Goal: Task Accomplishment & Management: Complete application form

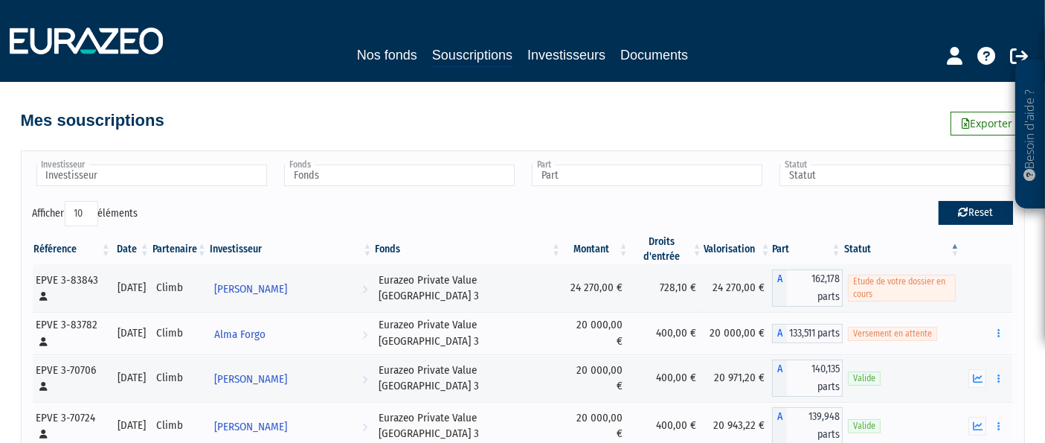
click at [980, 216] on button "Reset" at bounding box center [976, 213] width 74 height 24
type input "Investisseur"
type input "Fonds"
type input "Part"
type input "Statut"
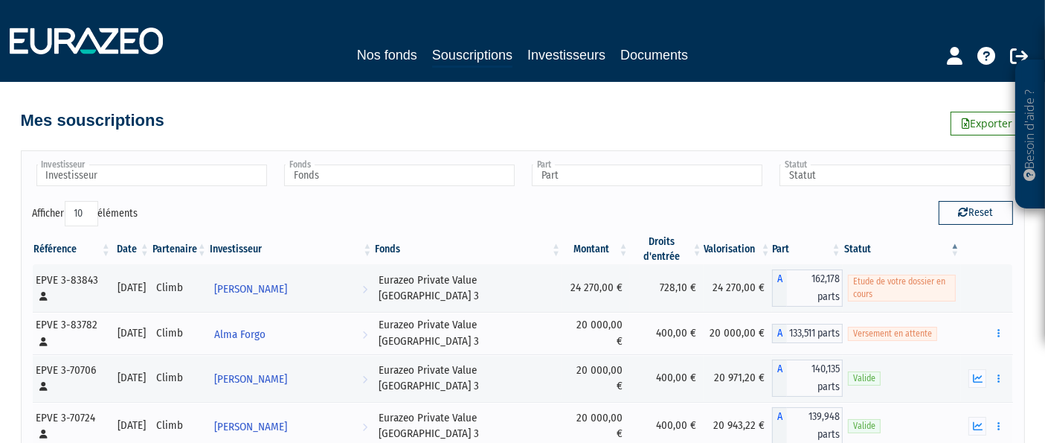
click at [960, 225] on div "Reset" at bounding box center [773, 215] width 501 height 29
click at [954, 207] on button "Reset" at bounding box center [976, 213] width 74 height 24
type input "Investisseur"
type input "Fonds"
type input "Part"
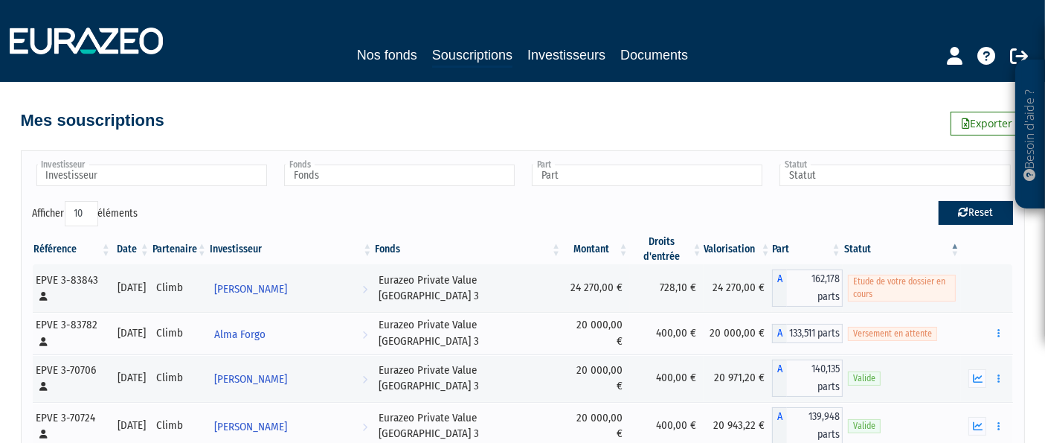
type input "Statut"
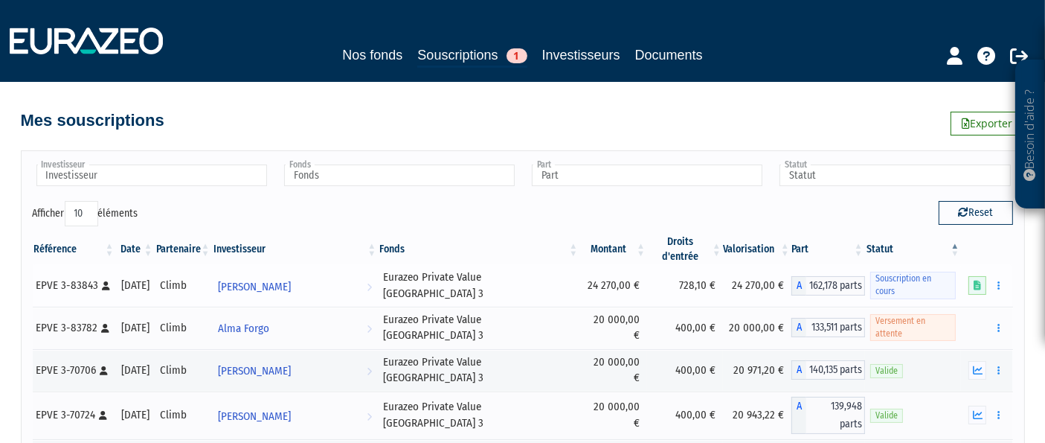
click at [986, 276] on link at bounding box center [978, 285] width 18 height 19
click at [980, 280] on icon at bounding box center [977, 285] width 7 height 10
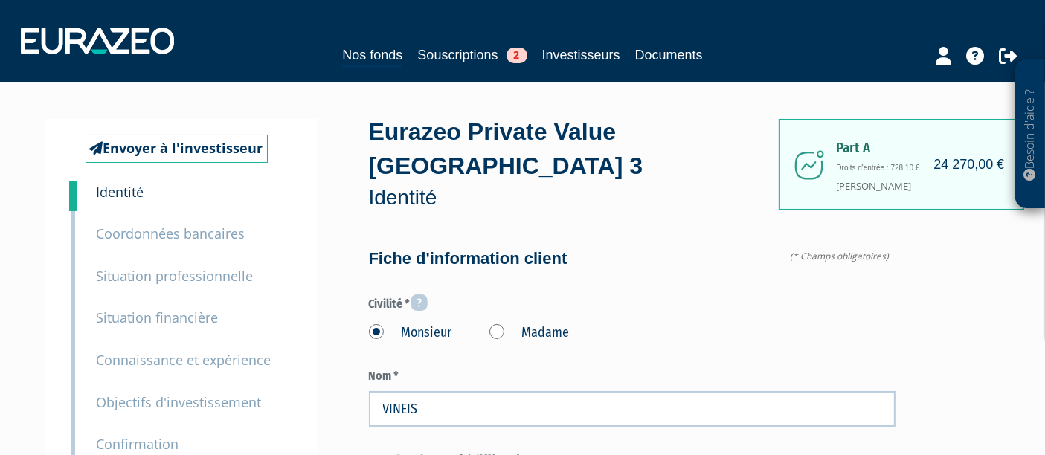
type input "6 31 34 80 44"
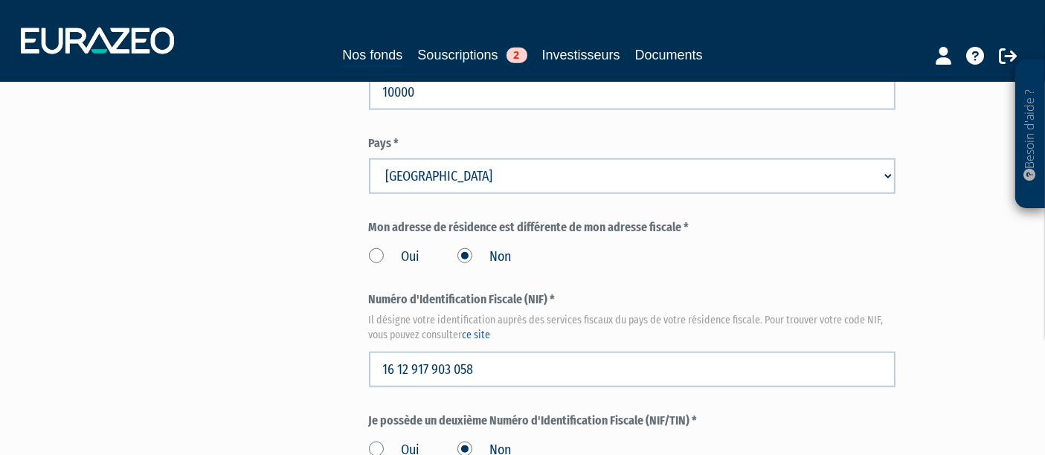
scroll to position [1900, 0]
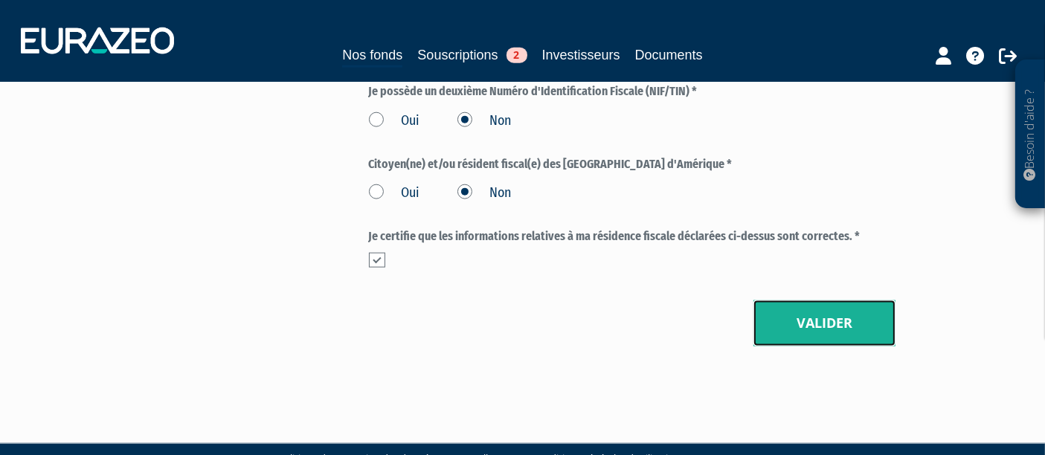
click at [797, 301] on button "Valider" at bounding box center [825, 324] width 142 height 46
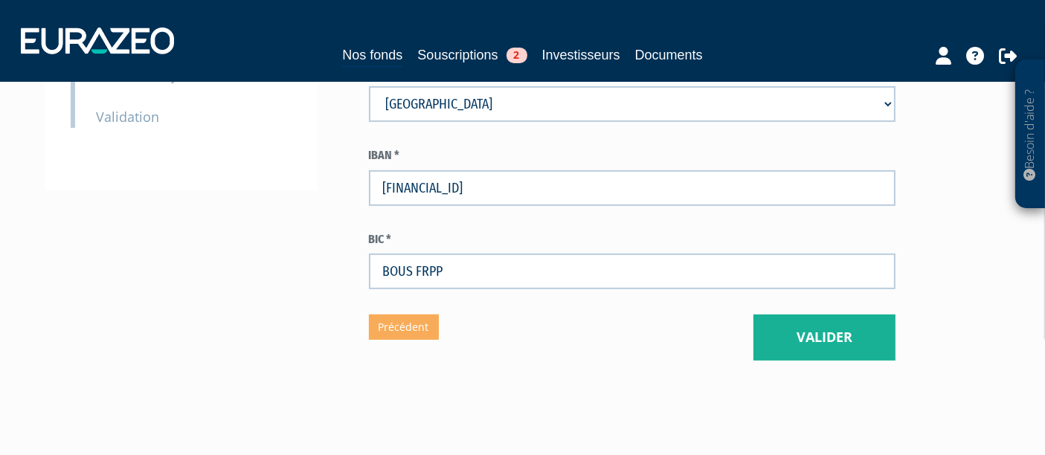
scroll to position [426, 0]
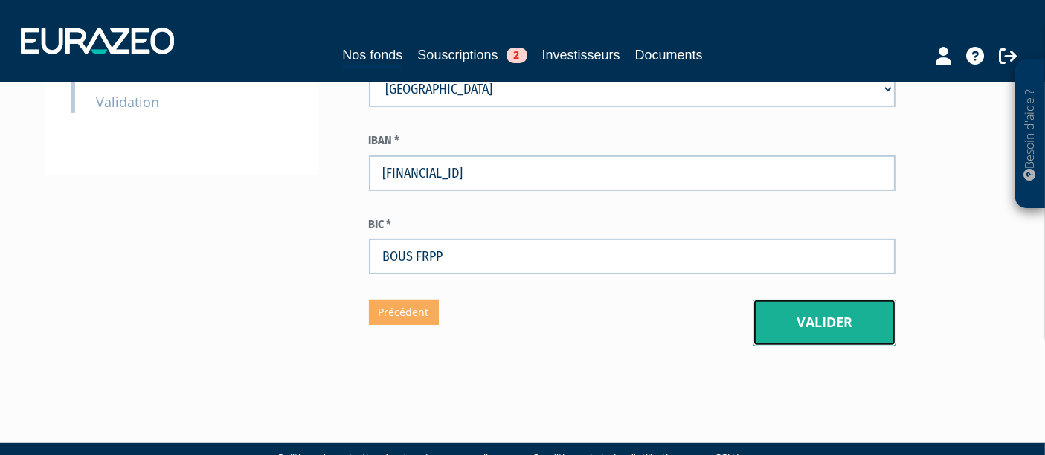
click at [831, 300] on button "Valider" at bounding box center [825, 323] width 142 height 46
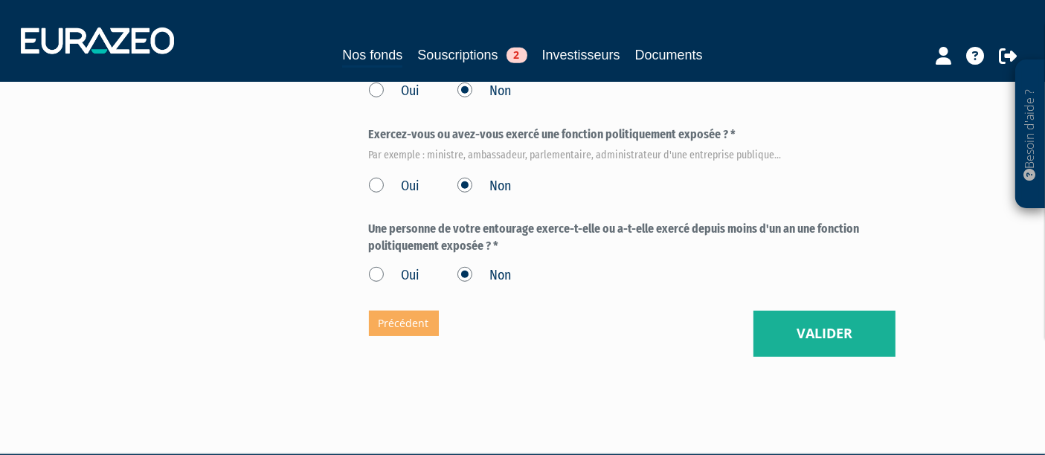
scroll to position [908, 0]
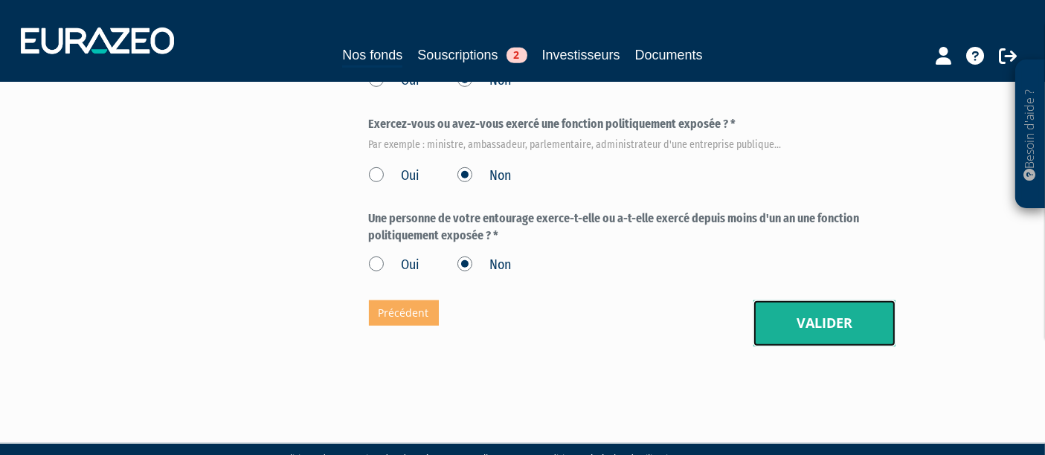
click at [800, 301] on button "Valider" at bounding box center [825, 324] width 142 height 46
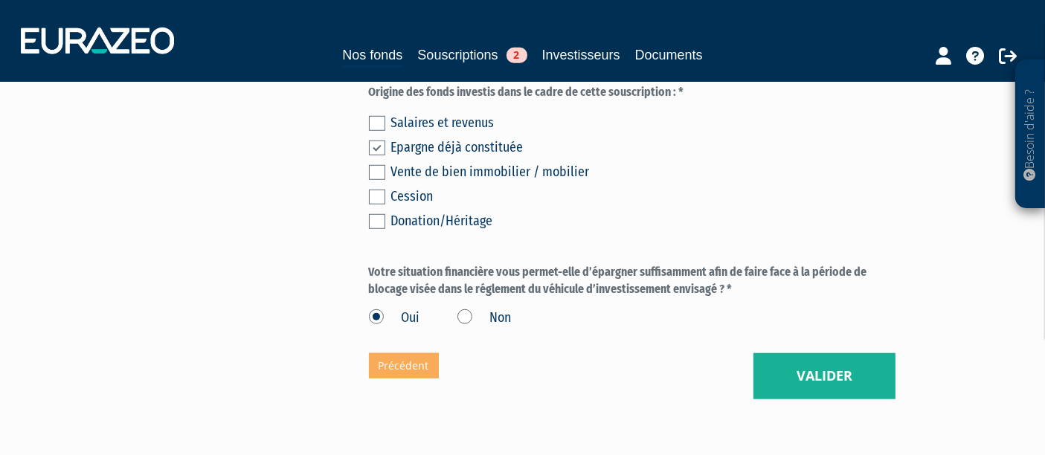
scroll to position [1241, 0]
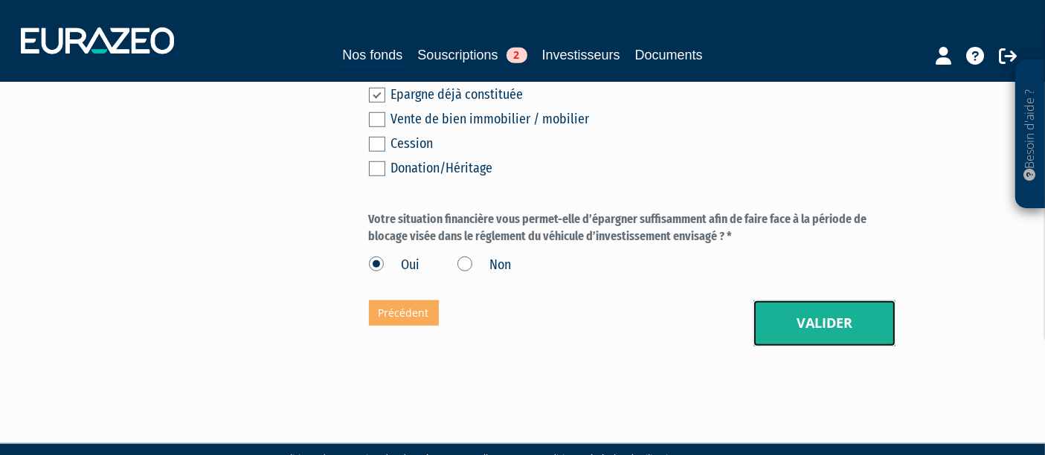
click at [822, 301] on button "Valider" at bounding box center [825, 324] width 142 height 46
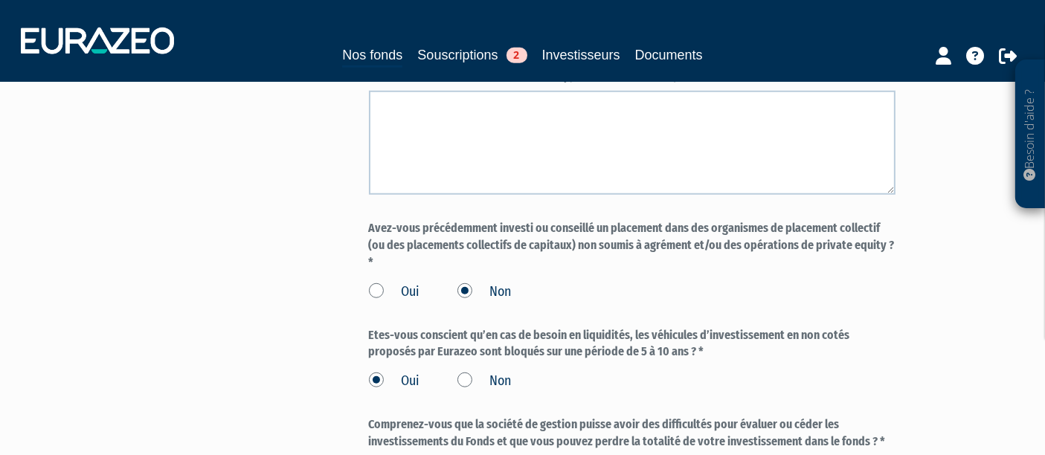
scroll to position [1442, 0]
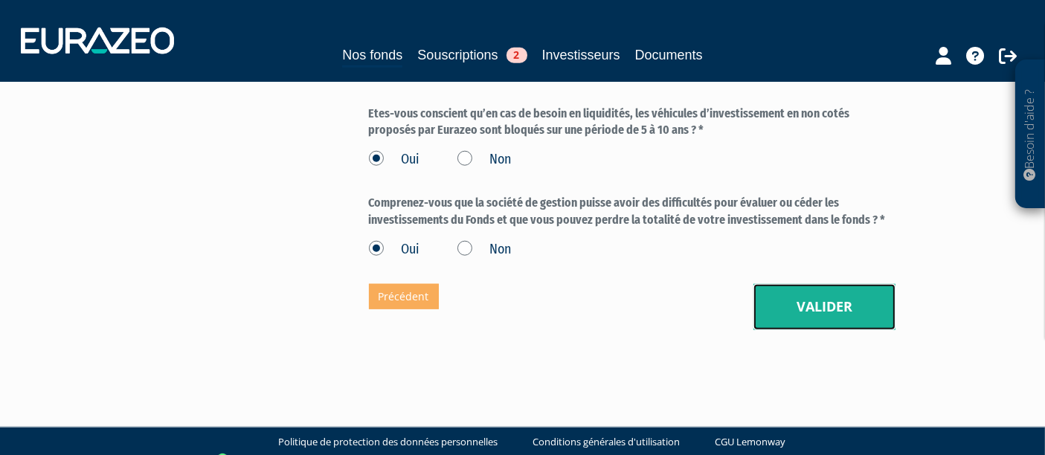
click at [823, 284] on button "Valider" at bounding box center [825, 307] width 142 height 46
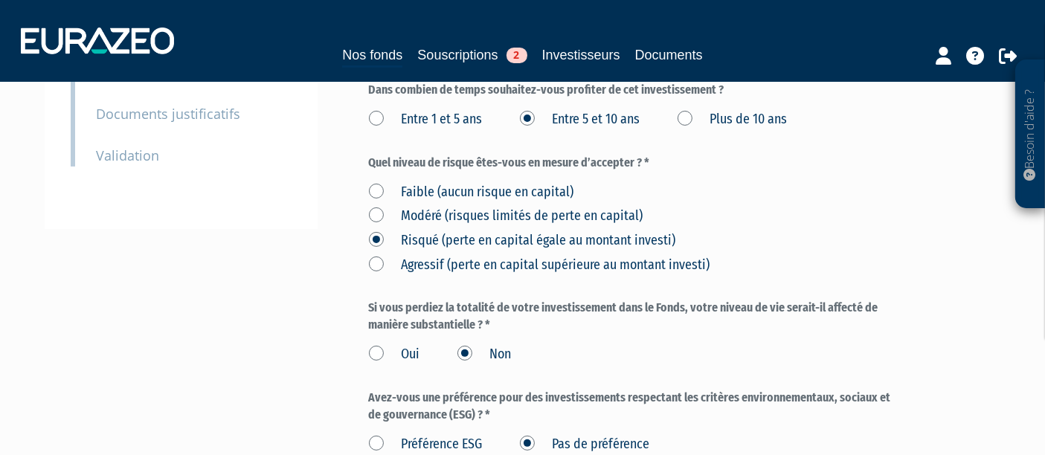
scroll to position [552, 0]
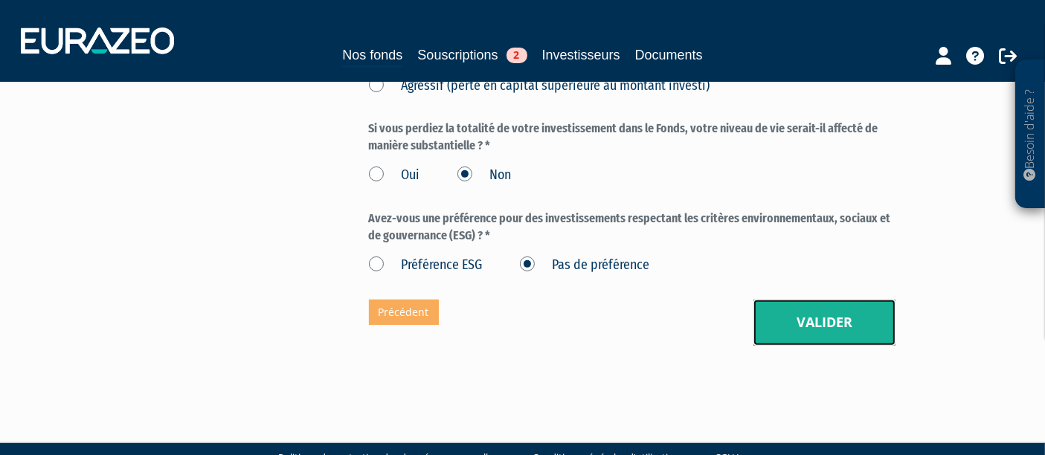
click at [812, 309] on button "Valider" at bounding box center [825, 323] width 142 height 46
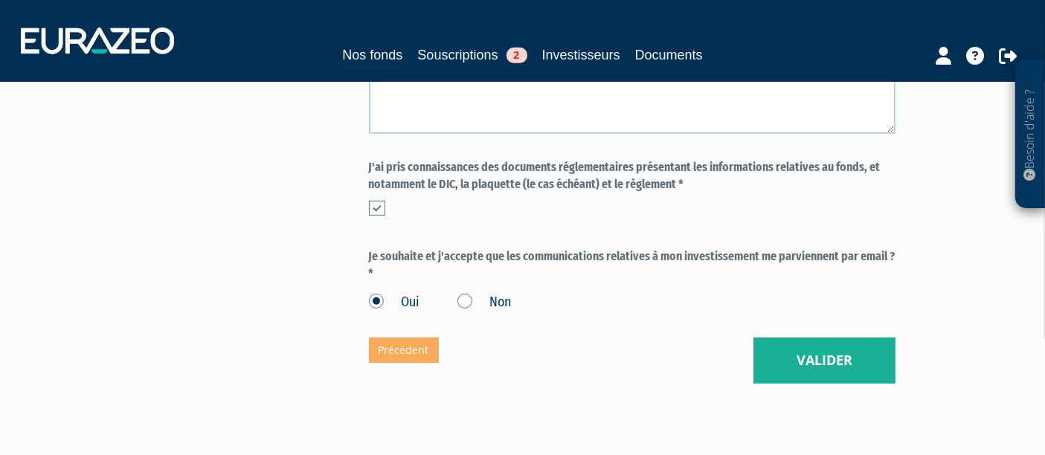
scroll to position [782, 0]
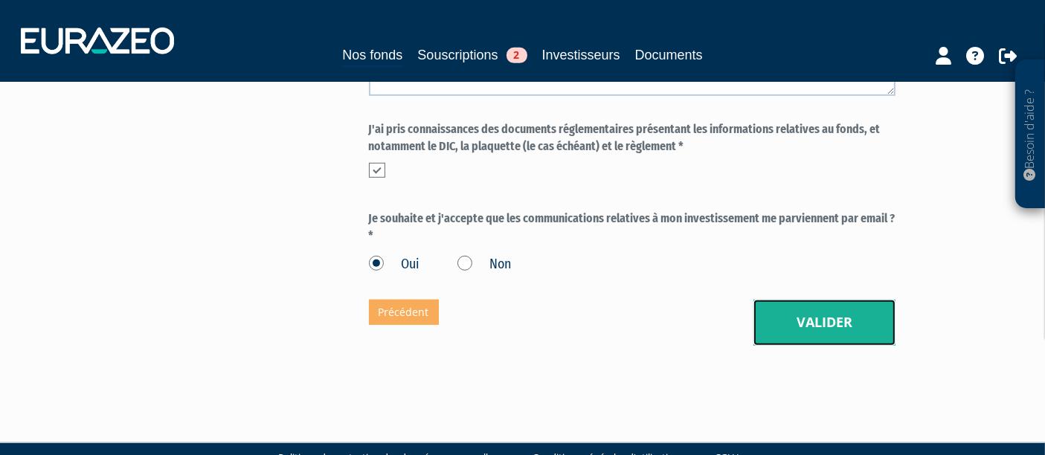
click at [786, 300] on button "Valider" at bounding box center [825, 323] width 142 height 46
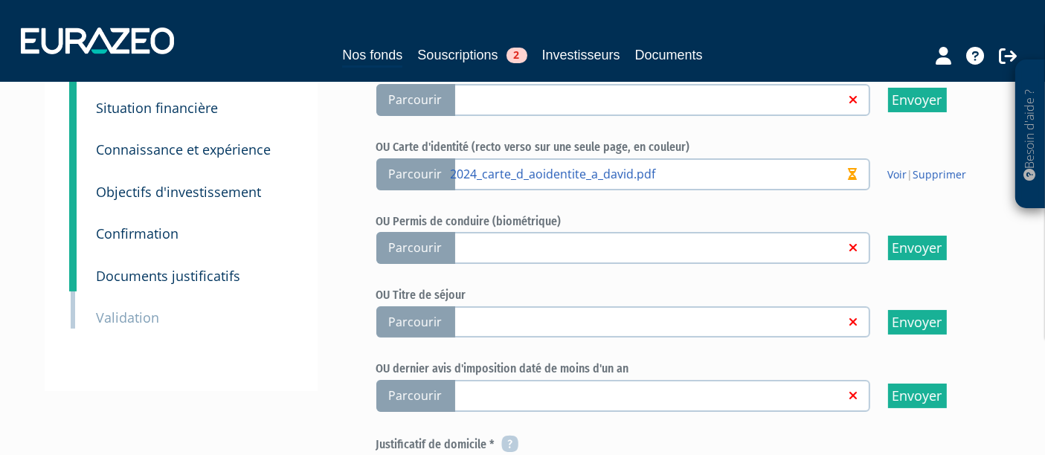
scroll to position [330, 0]
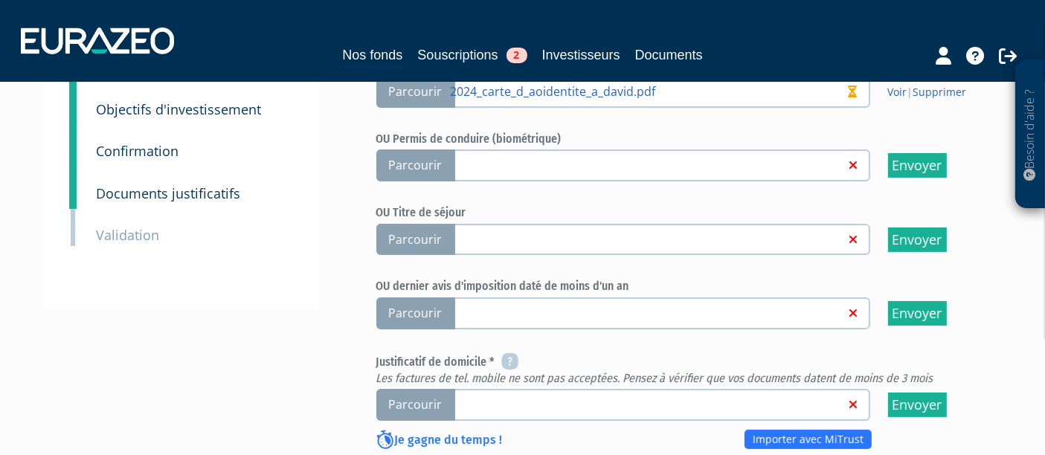
click at [418, 389] on span "Parcourir" at bounding box center [415, 405] width 79 height 32
click at [0, 0] on input "Parcourir" at bounding box center [0, 0] width 0 height 0
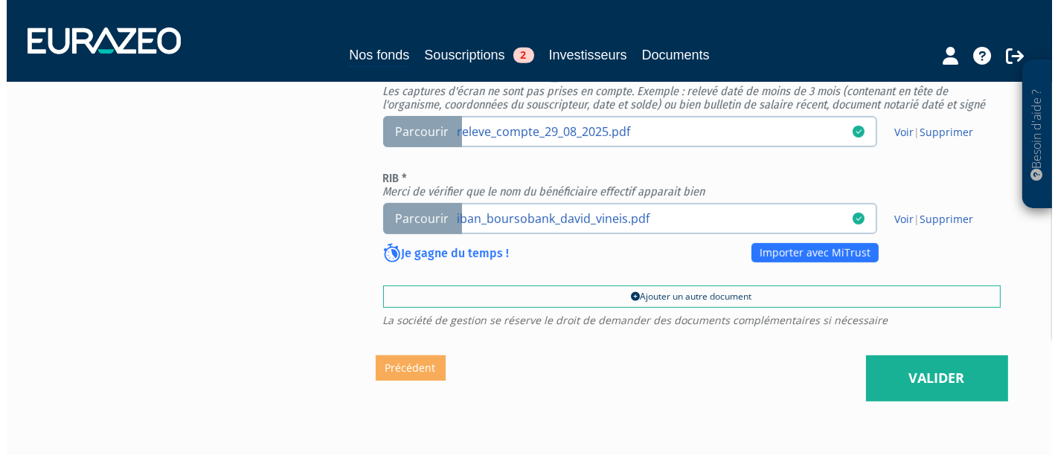
scroll to position [784, 0]
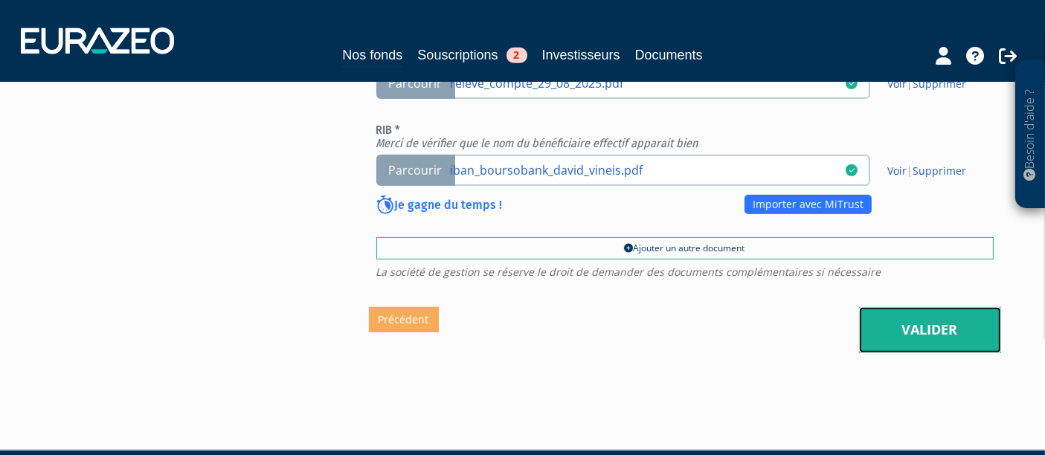
click at [927, 309] on link "Valider" at bounding box center [930, 330] width 142 height 46
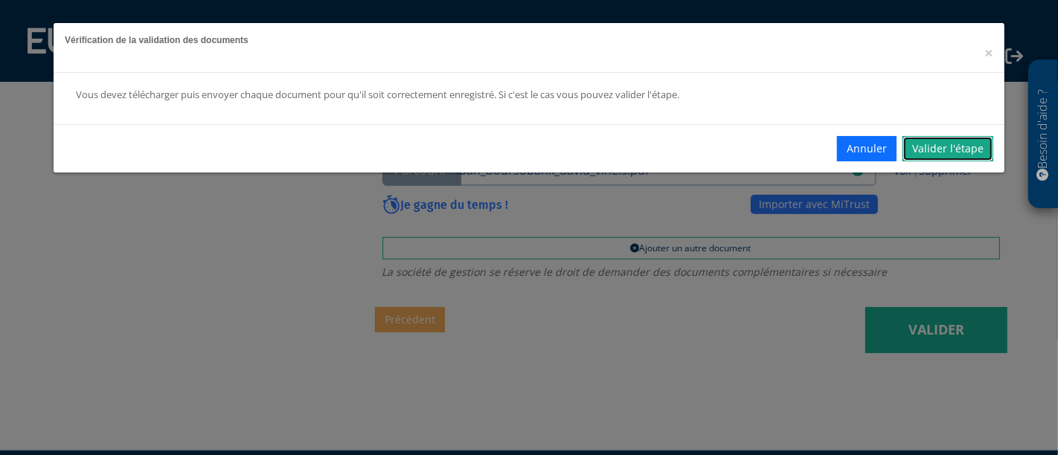
click at [931, 141] on link "Valider l'étape" at bounding box center [947, 148] width 91 height 25
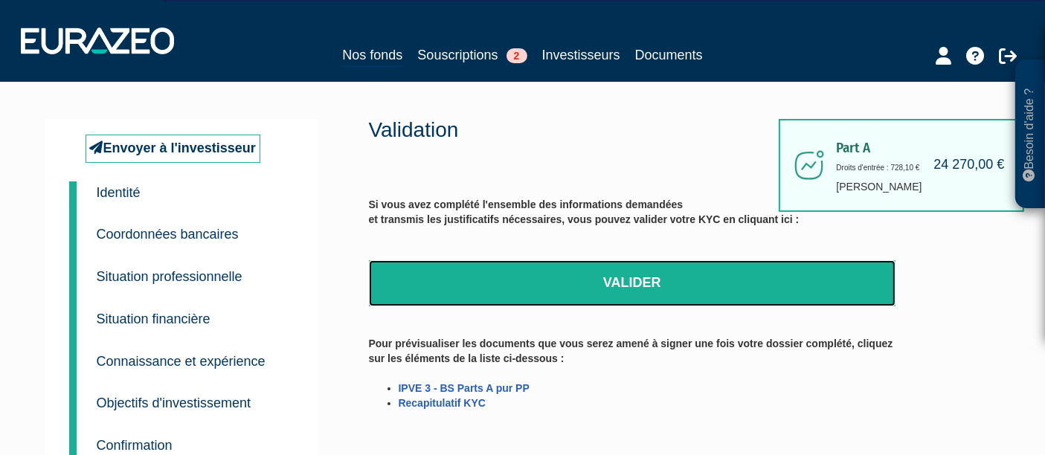
click at [544, 284] on link "Valider" at bounding box center [632, 283] width 527 height 46
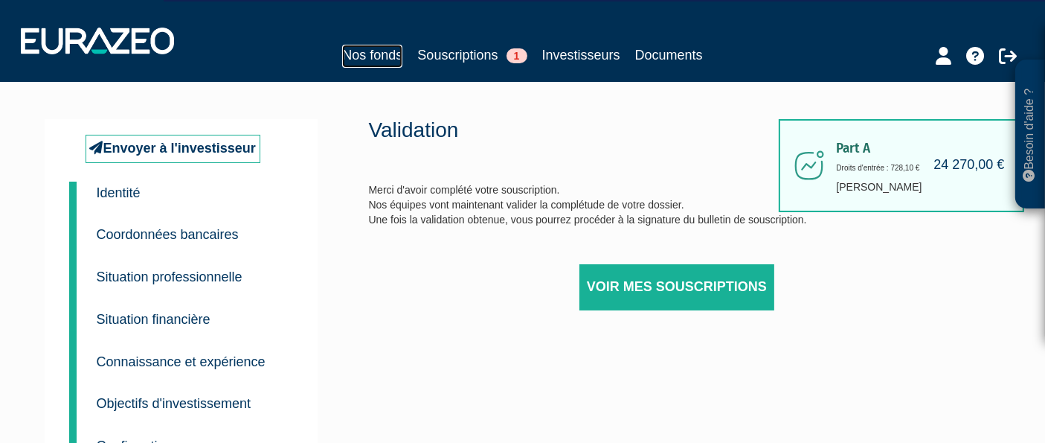
click at [361, 45] on link "Nos fonds" at bounding box center [372, 56] width 60 height 23
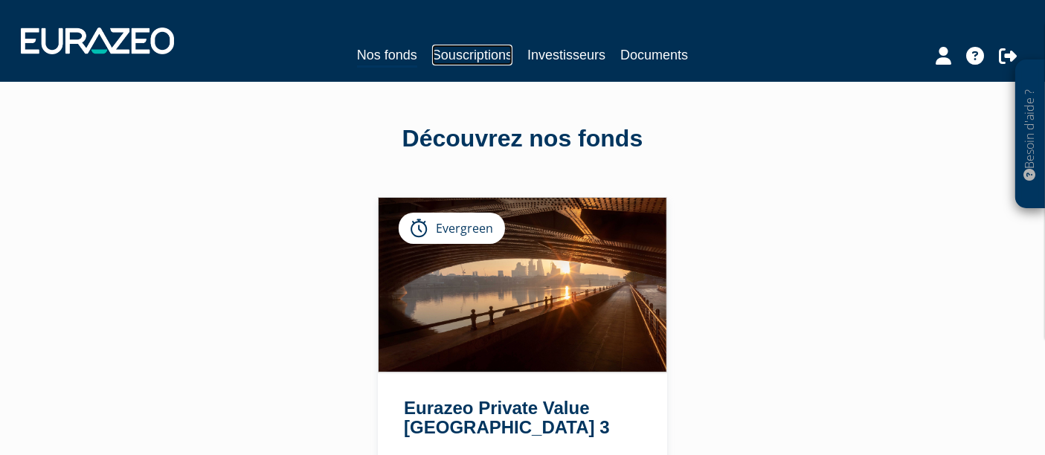
click at [452, 59] on link "Souscriptions" at bounding box center [472, 55] width 80 height 21
